Goal: Find specific page/section: Find specific page/section

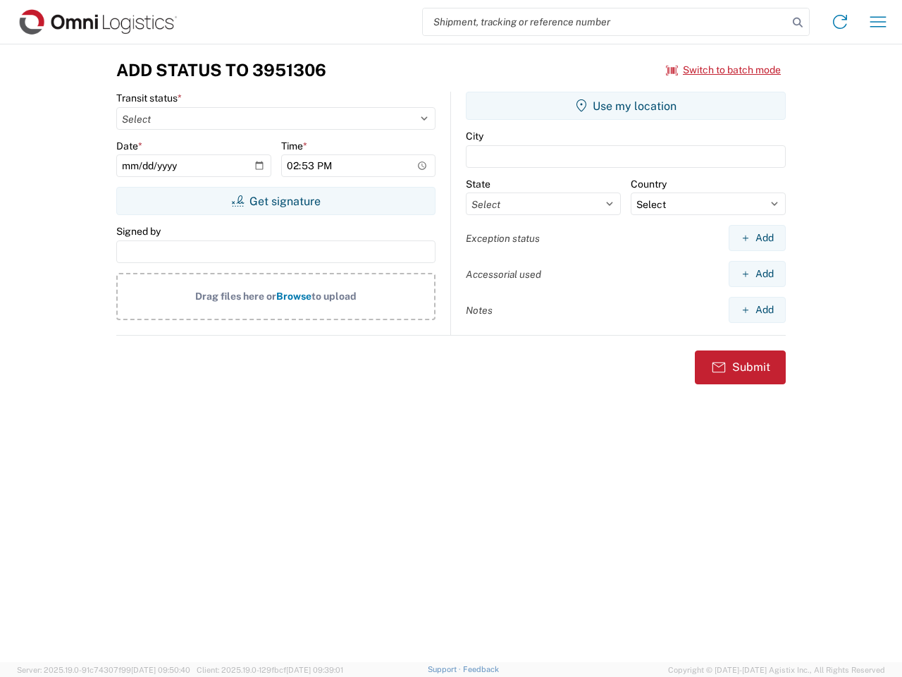
click at [606, 22] on input "search" at bounding box center [605, 21] width 365 height 27
click at [798, 23] on icon at bounding box center [798, 23] width 20 height 20
click at [840, 22] on icon at bounding box center [840, 22] width 23 height 23
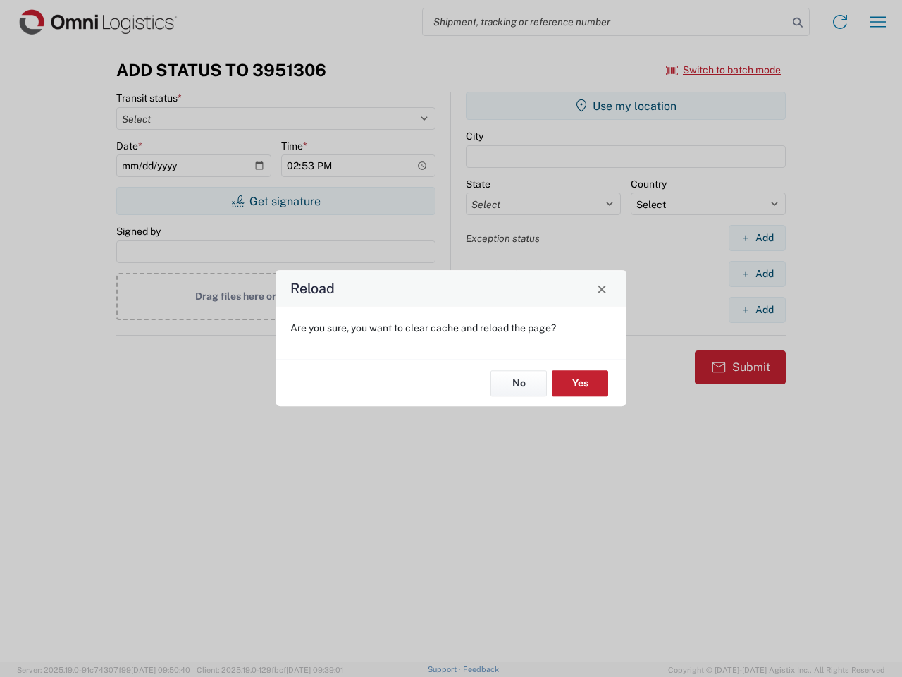
click at [878, 22] on div "Reload Are you sure, you want to clear cache and reload the page? No Yes" at bounding box center [451, 338] width 902 height 677
click at [724, 70] on div "Reload Are you sure, you want to clear cache and reload the page? No Yes" at bounding box center [451, 338] width 902 height 677
click at [276, 201] on div "Reload Are you sure, you want to clear cache and reload the page? No Yes" at bounding box center [451, 338] width 902 height 677
click at [626, 106] on div "Reload Are you sure, you want to clear cache and reload the page? No Yes" at bounding box center [451, 338] width 902 height 677
click at [757, 238] on div "Reload Are you sure, you want to clear cache and reload the page? No Yes" at bounding box center [451, 338] width 902 height 677
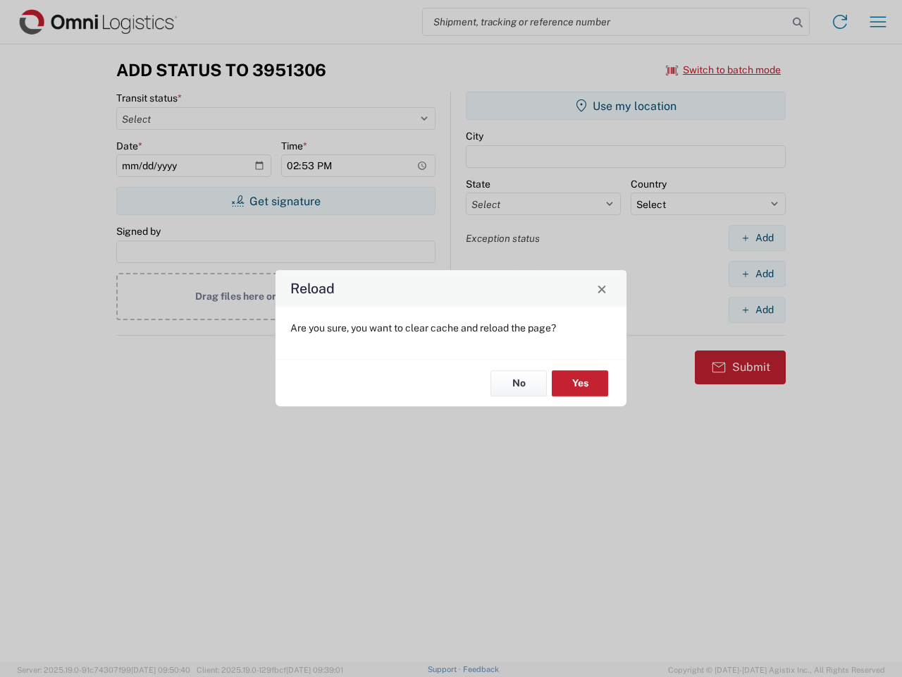
click at [757, 274] on div "Reload Are you sure, you want to clear cache and reload the page? No Yes" at bounding box center [451, 338] width 902 height 677
click at [757, 310] on div "Reload Are you sure, you want to clear cache and reload the page? No Yes" at bounding box center [451, 338] width 902 height 677
